Goal: Transaction & Acquisition: Obtain resource

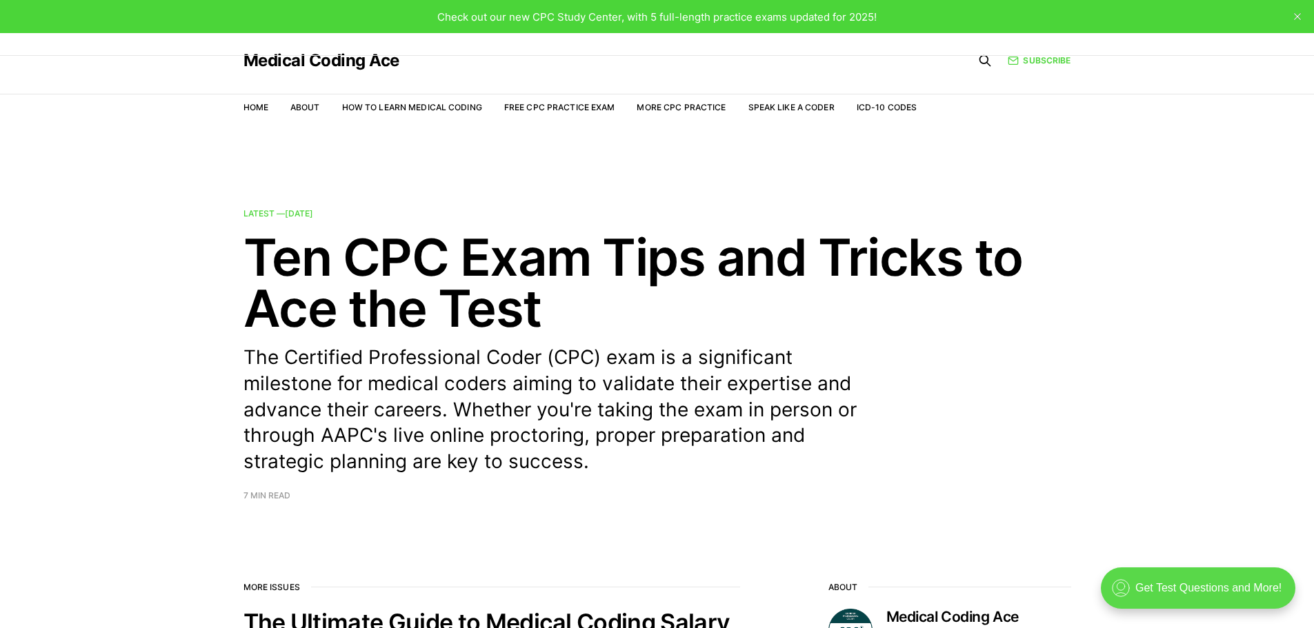
click at [1179, 583] on div ".cls-1{fill:none;stroke:currentColor;stroke-linecap:round;stroke-linejoin:round…" at bounding box center [1198, 588] width 195 height 41
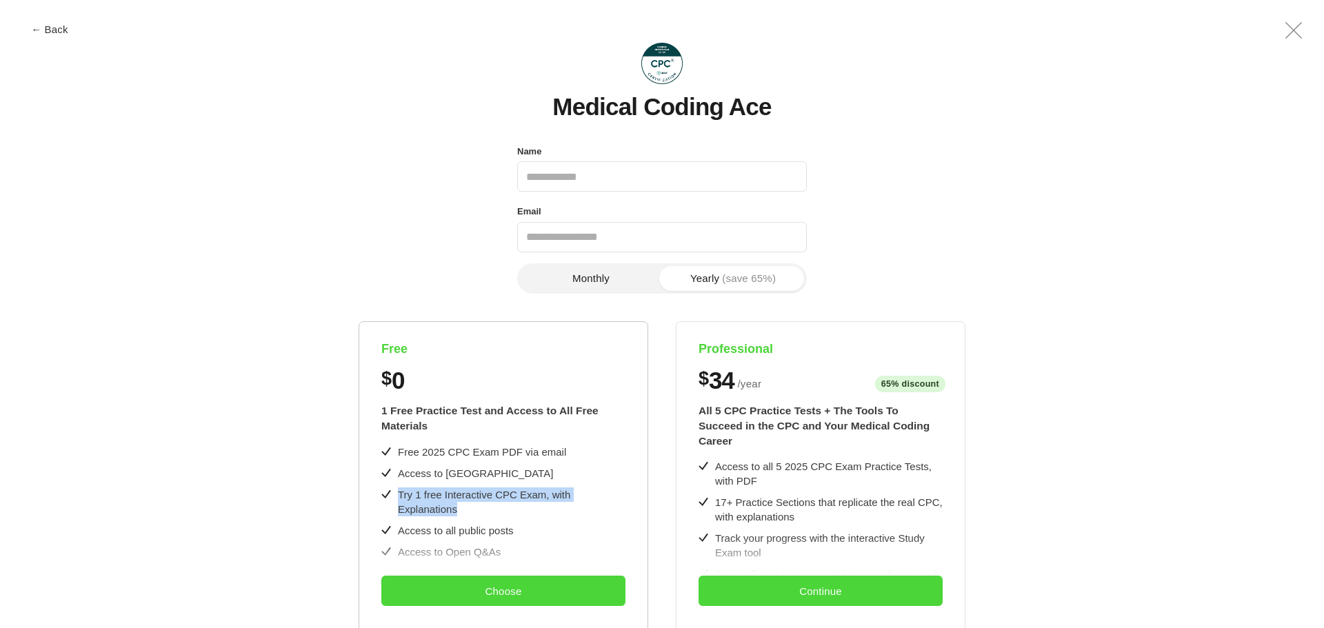
drag, startPoint x: 398, startPoint y: 491, endPoint x: 628, endPoint y: 498, distance: 230.5
click at [628, 498] on div "Free $ 0 1 Free Practice Test and Access to All Free Materials Free 2025 CPC Ex…" at bounding box center [504, 609] width 290 height 577
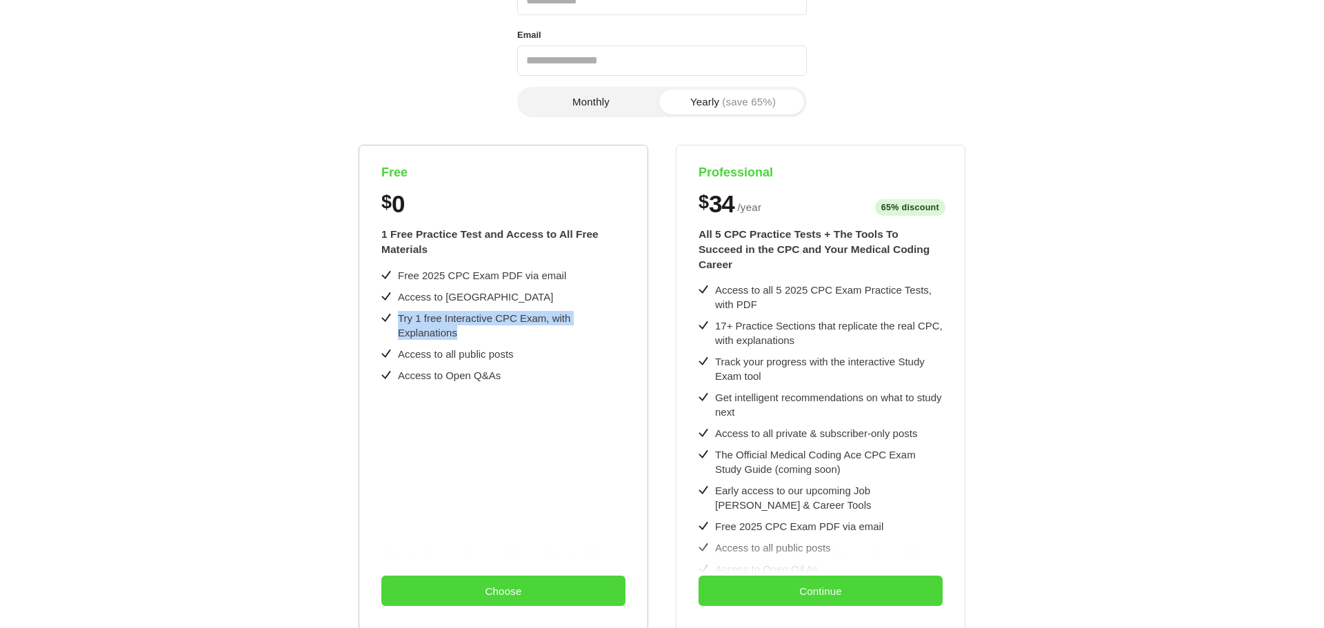
scroll to position [184, 0]
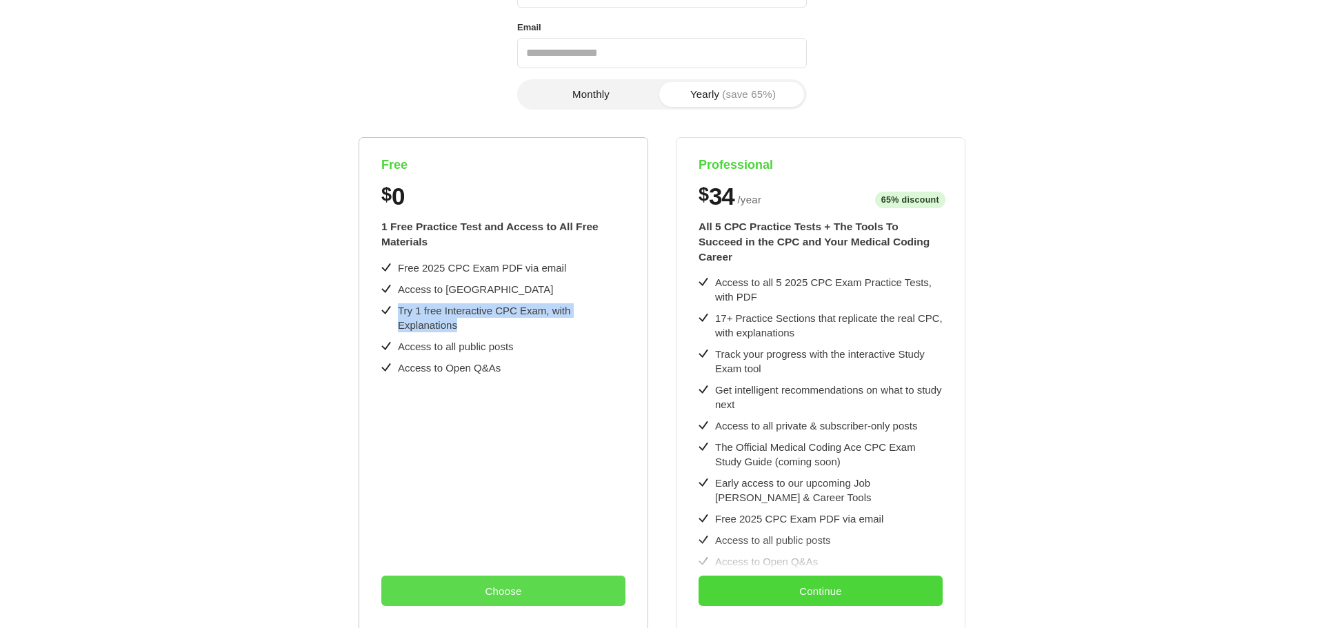
click at [514, 593] on button "Choose" at bounding box center [503, 591] width 244 height 30
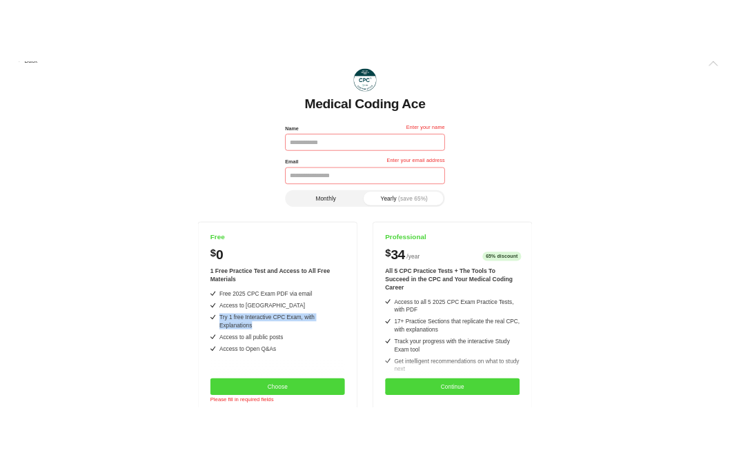
scroll to position [0, 0]
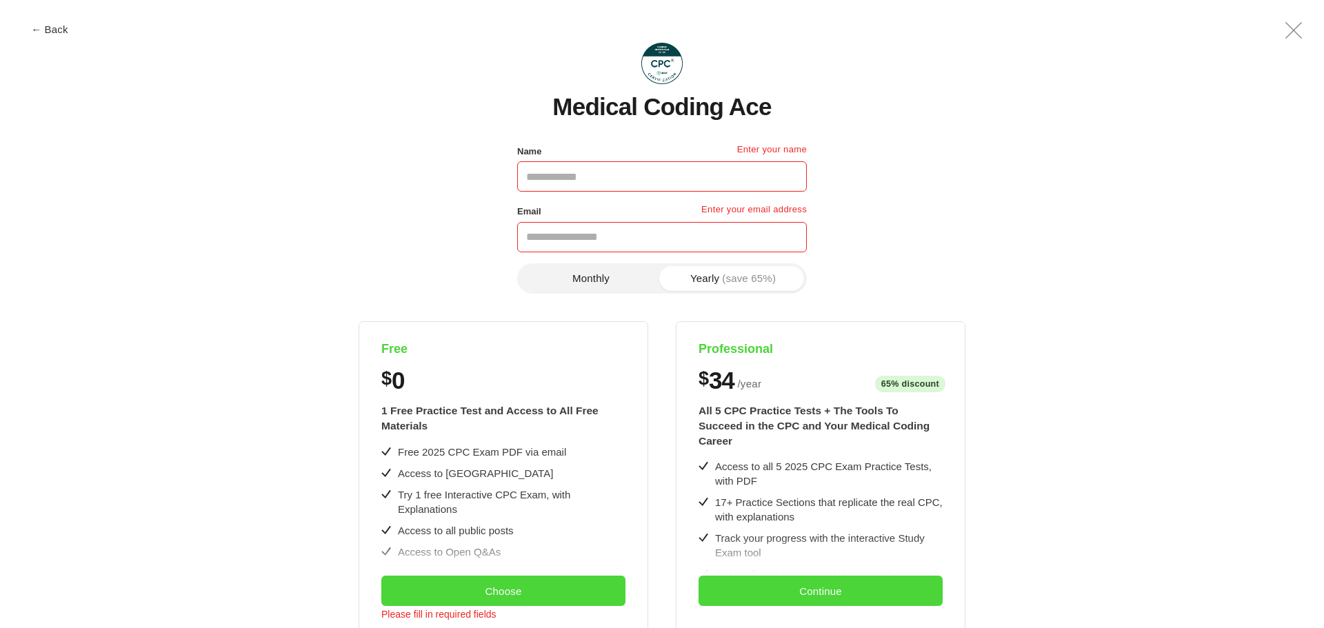
click at [614, 183] on input "Name" at bounding box center [662, 176] width 290 height 30
type input "*****"
type input "*"
type input "**********"
click at [515, 584] on button "Choose" at bounding box center [503, 591] width 244 height 30
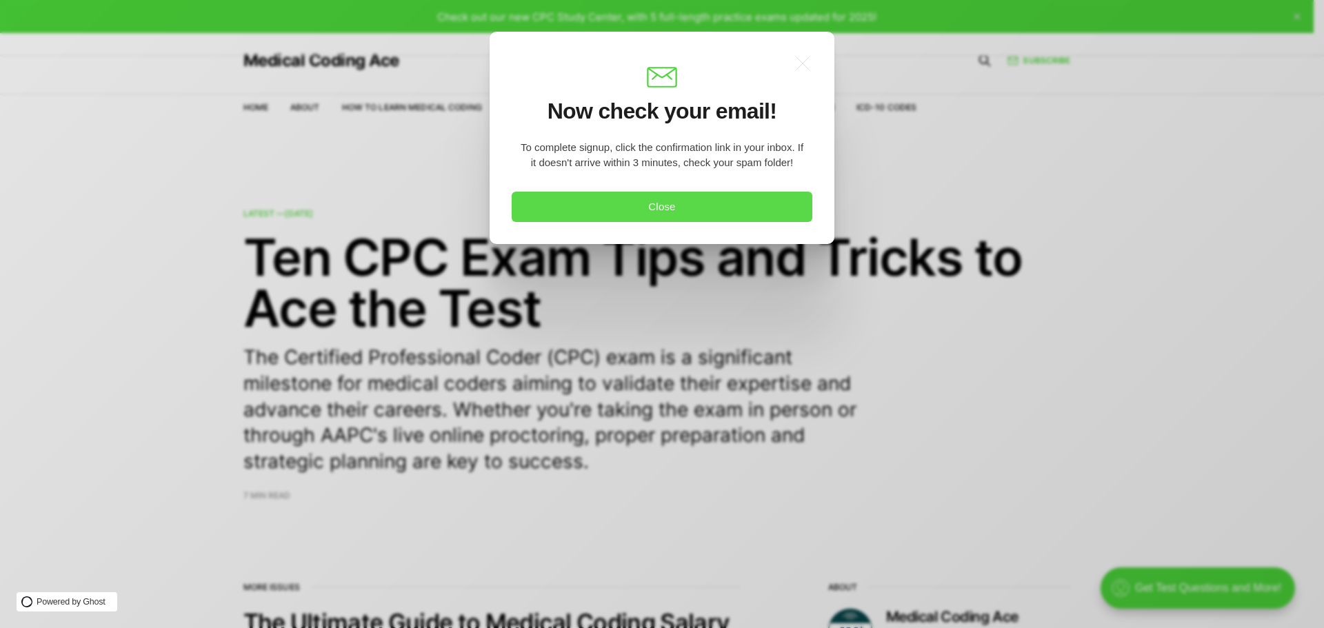
click at [701, 209] on button "Close" at bounding box center [662, 207] width 301 height 30
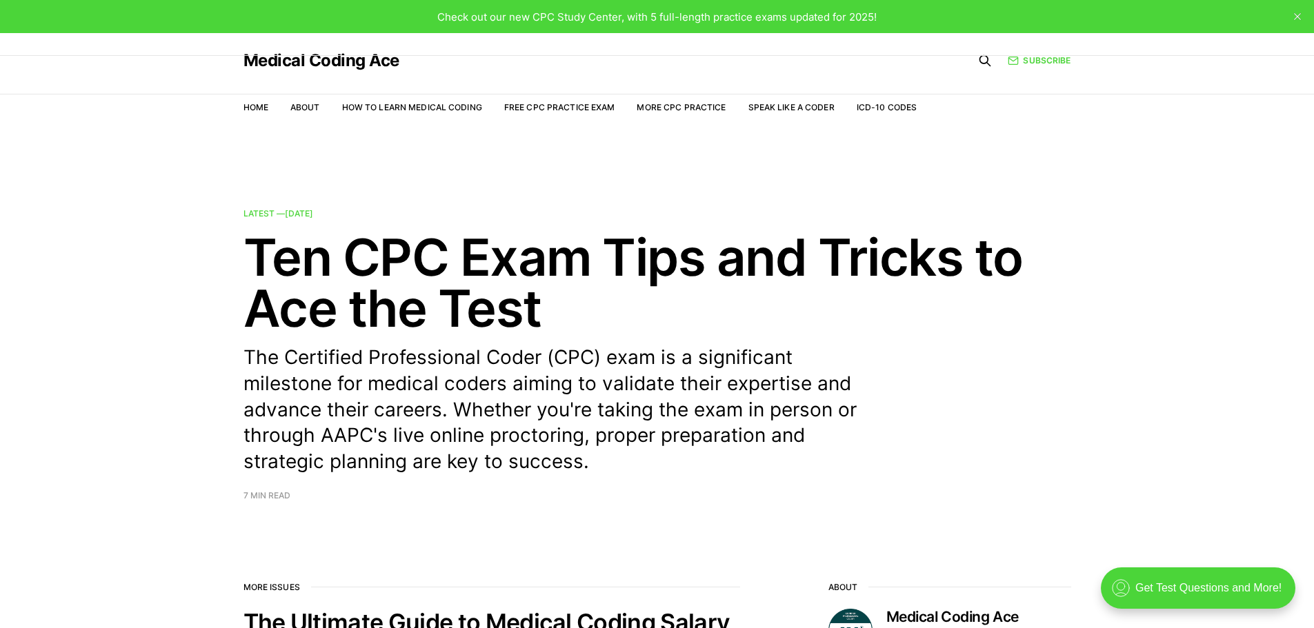
click at [1295, 19] on icon "close" at bounding box center [1297, 16] width 7 height 7
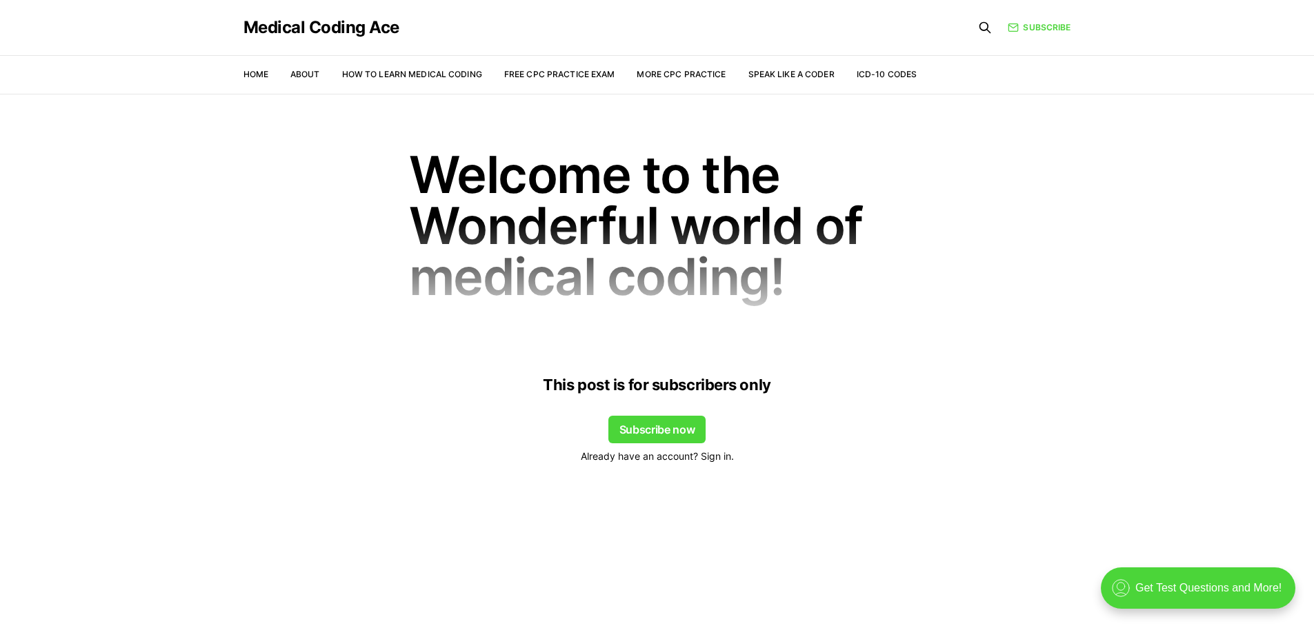
click at [712, 459] on span "Already have an account? Sign in." at bounding box center [657, 456] width 153 height 15
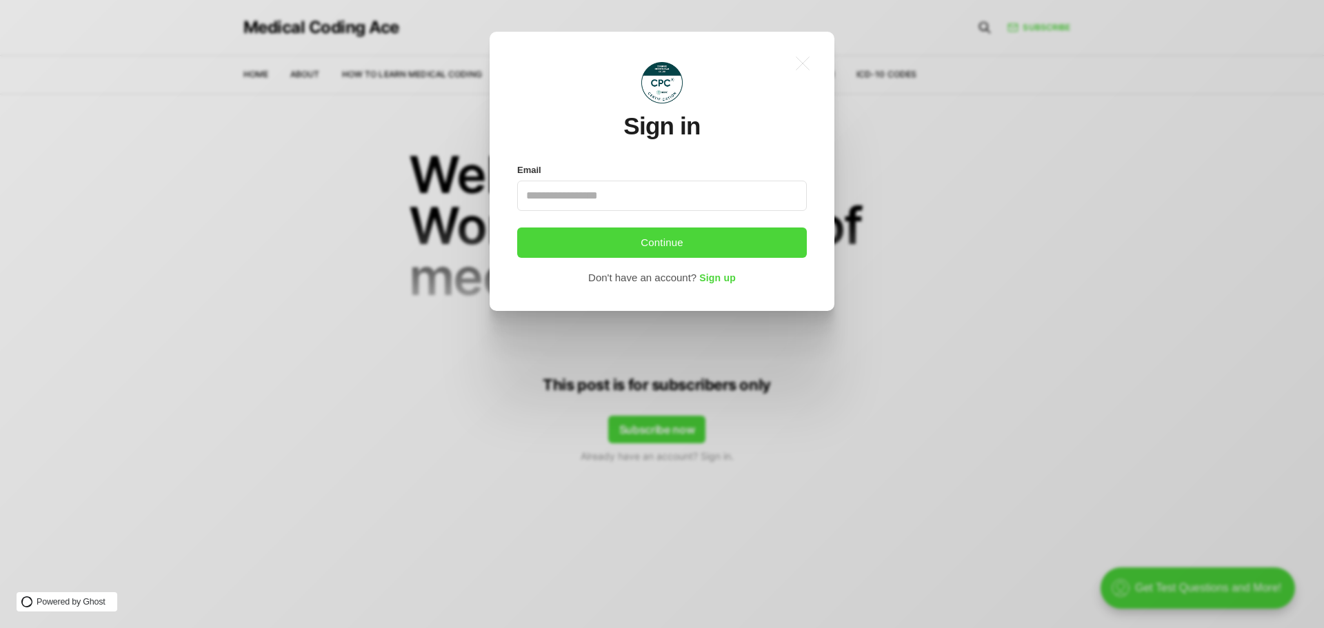
click at [630, 192] on input "Email" at bounding box center [662, 196] width 290 height 30
type input "**********"
click at [658, 253] on button "Continue" at bounding box center [662, 243] width 290 height 30
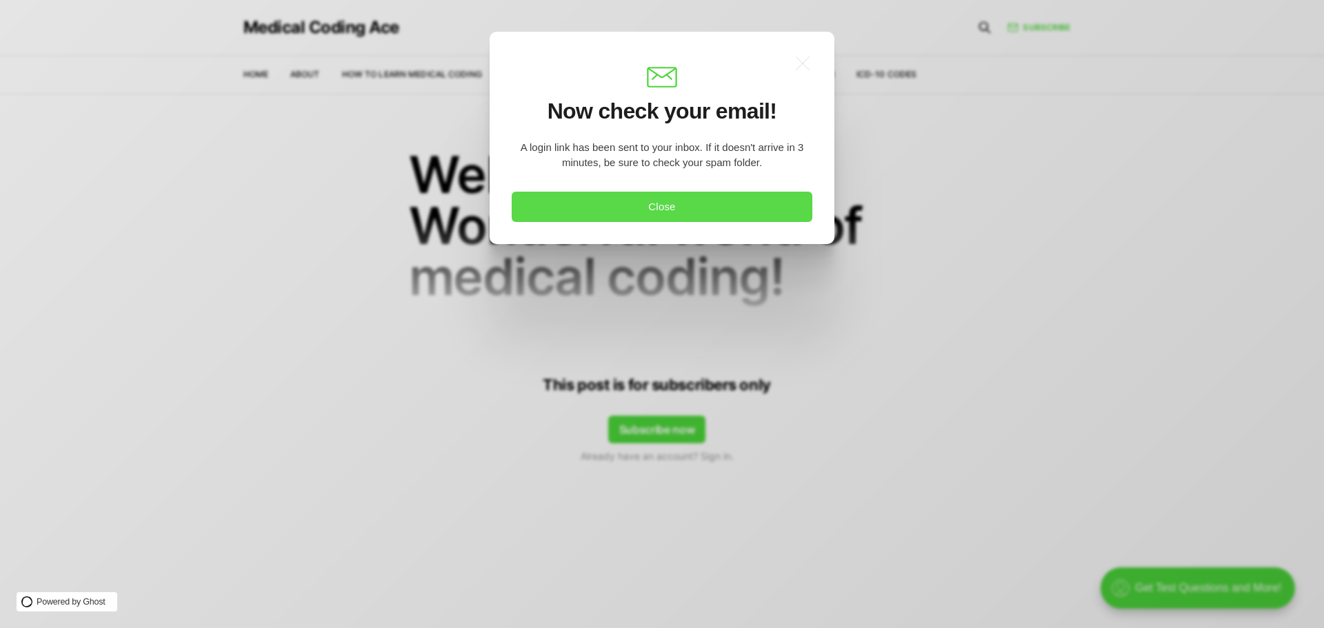
click at [729, 210] on button "Close" at bounding box center [662, 207] width 301 height 30
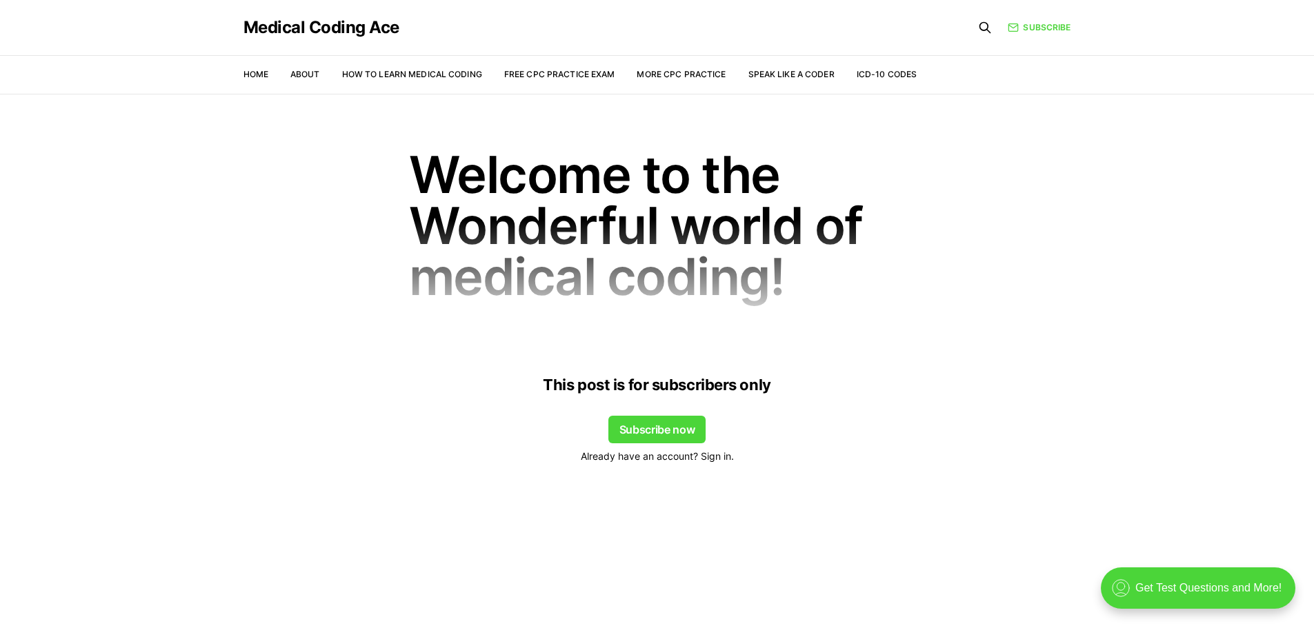
click at [717, 460] on span "Already have an account? Sign in." at bounding box center [657, 456] width 153 height 15
